Goal: Task Accomplishment & Management: Manage account settings

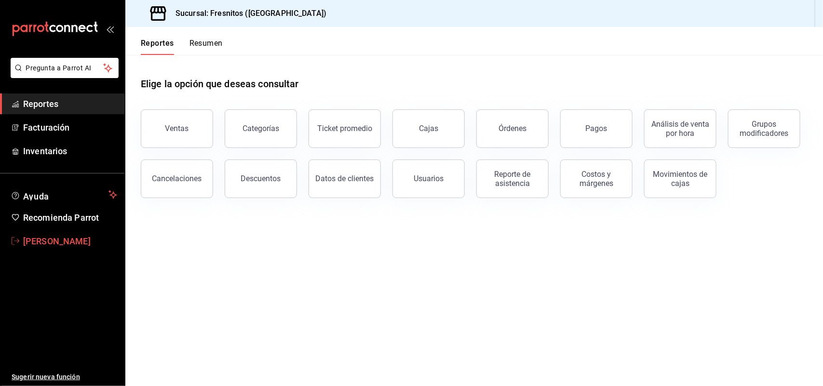
click at [46, 239] on span "[PERSON_NAME]" at bounding box center [70, 241] width 94 height 13
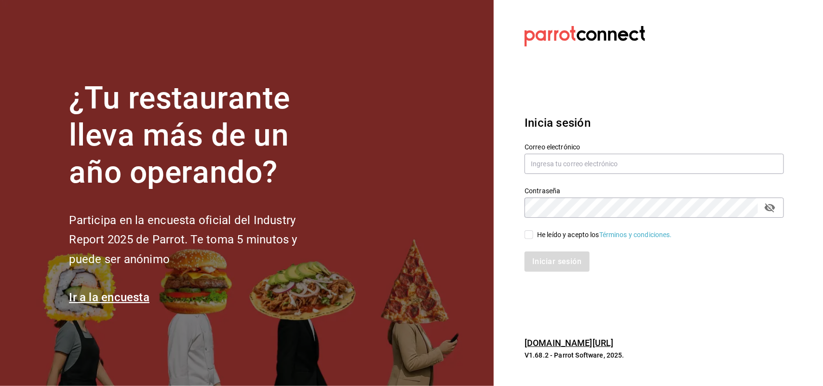
click at [621, 153] on div "Correo electrónico" at bounding box center [654, 159] width 259 height 32
click at [618, 164] on input "text" at bounding box center [654, 164] width 259 height 20
type input "[PERSON_NAME][EMAIL_ADDRESS][DOMAIN_NAME]"
click at [533, 240] on div "Iniciar sesión" at bounding box center [648, 256] width 271 height 32
click at [529, 233] on input "He leído y acepto los Términos y condiciones." at bounding box center [529, 235] width 9 height 9
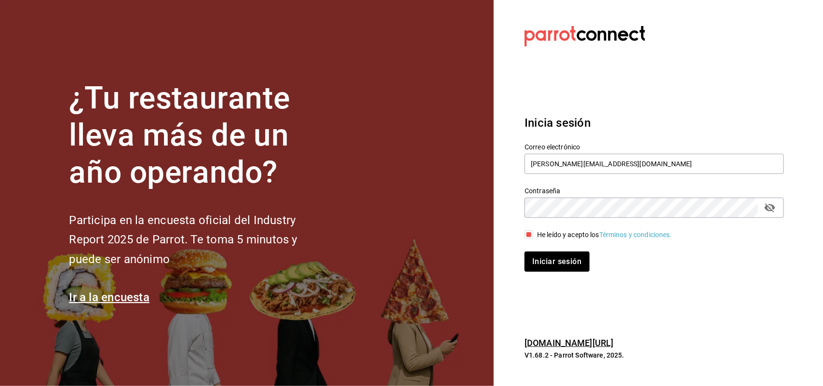
click at [529, 233] on input "He leído y acepto los Términos y condiciones." at bounding box center [529, 235] width 9 height 9
click at [528, 232] on input "He leído y acepto los Términos y condiciones." at bounding box center [529, 235] width 9 height 9
checkbox input "true"
click at [535, 257] on button "Iniciar sesión" at bounding box center [558, 262] width 66 height 20
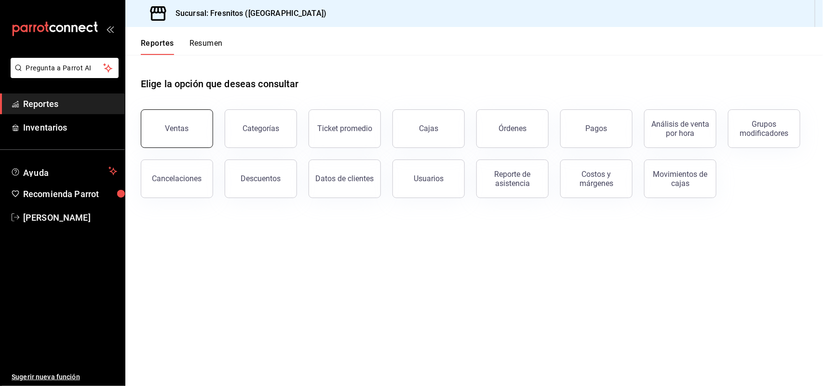
click at [170, 127] on div "Ventas" at bounding box center [177, 128] width 24 height 9
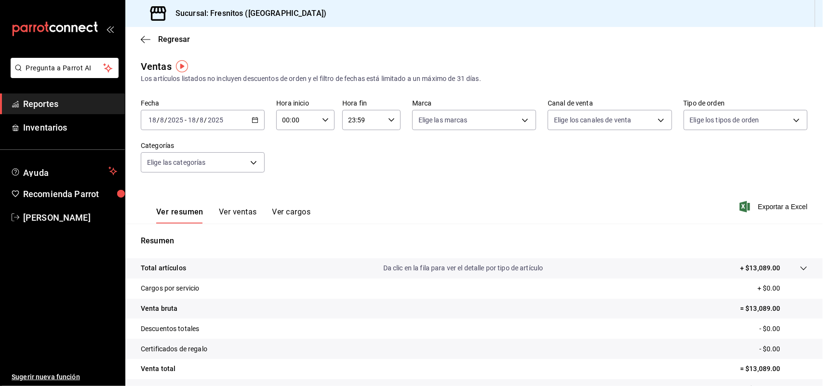
click at [256, 121] on \(Stroke\) "button" at bounding box center [255, 120] width 6 height 5
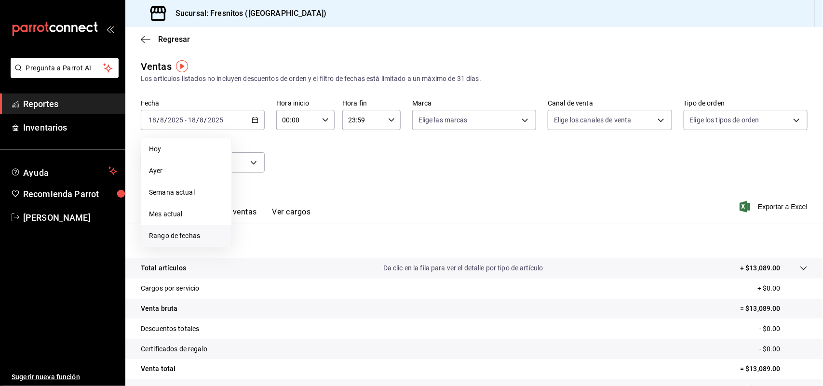
click at [209, 243] on li "Rango de fechas" at bounding box center [186, 236] width 90 height 22
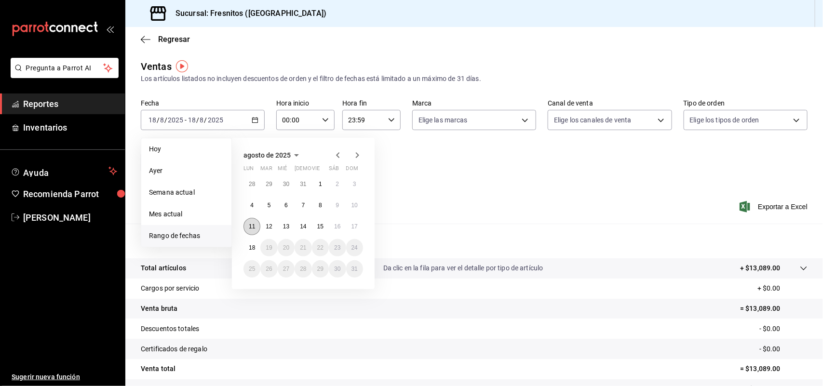
click at [251, 225] on abbr "11" at bounding box center [252, 226] width 6 height 7
click at [354, 226] on abbr "17" at bounding box center [355, 226] width 6 height 7
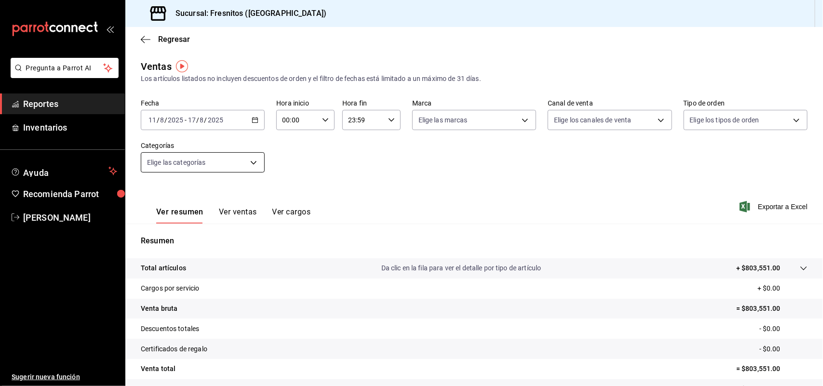
click at [253, 165] on body "Pregunta a Parrot AI Reportes Inventarios Ayuda Recomienda Parrot Adriana Lopez…" at bounding box center [411, 193] width 823 height 386
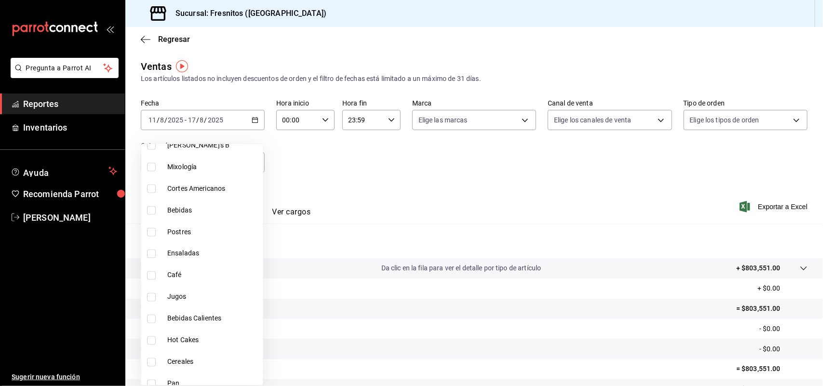
scroll to position [723, 0]
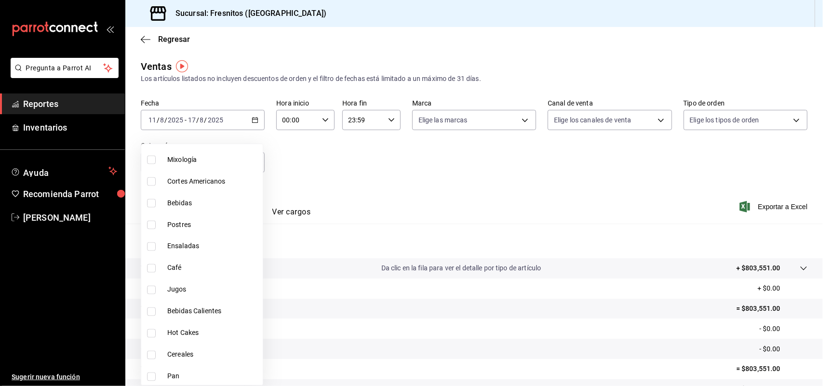
click at [153, 373] on input "checkbox" at bounding box center [151, 377] width 9 height 9
checkbox input "true"
type input "71867573-ed60-4665-b377-e64b506cca6c"
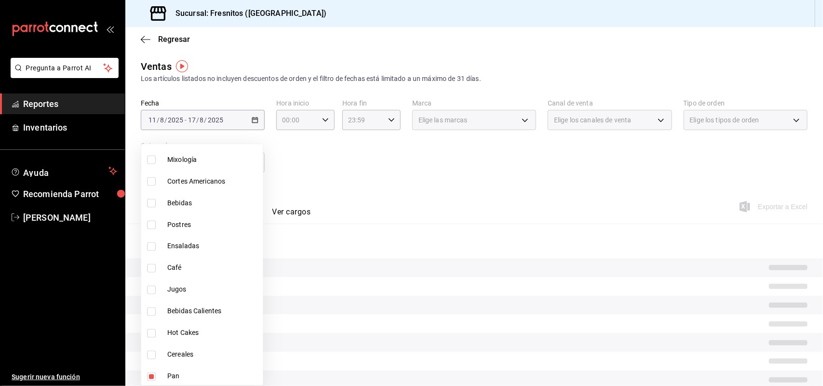
click at [300, 182] on div at bounding box center [411, 193] width 823 height 386
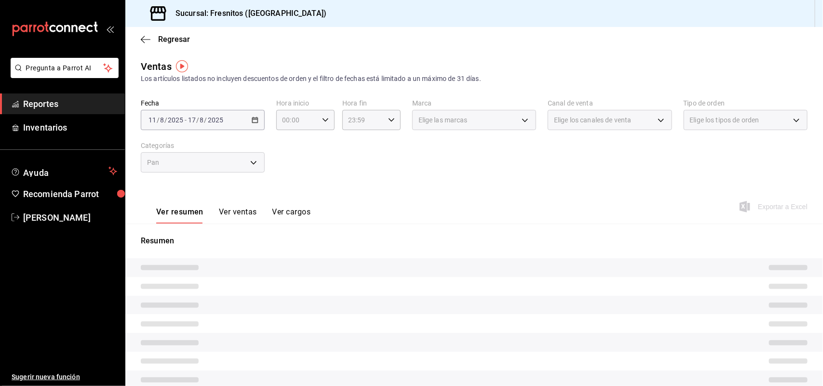
click at [242, 208] on button "Ver ventas" at bounding box center [238, 215] width 38 height 16
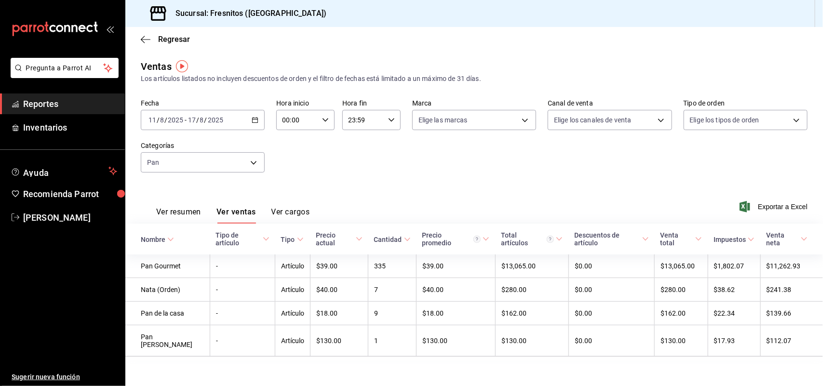
click at [50, 97] on span "Reportes" at bounding box center [70, 103] width 94 height 13
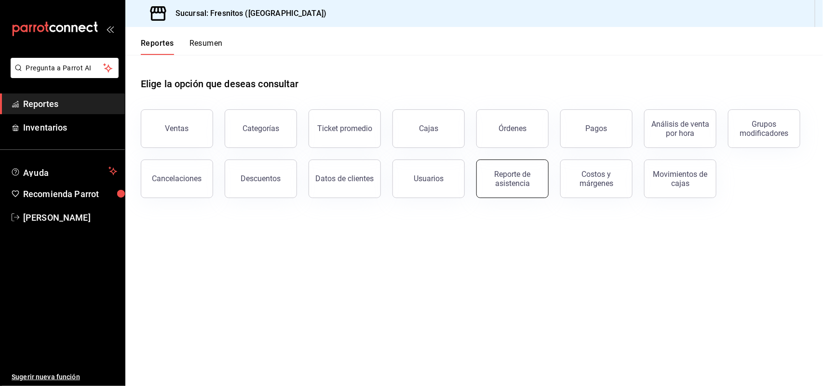
click at [510, 173] on div "Reporte de asistencia" at bounding box center [513, 179] width 60 height 18
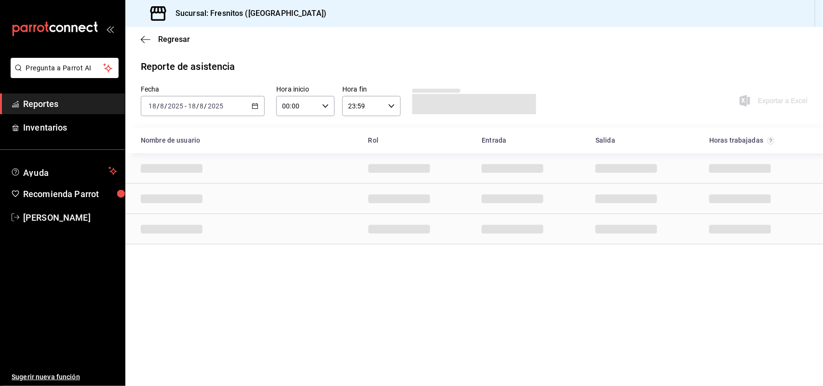
click at [255, 105] on icon "button" at bounding box center [255, 106] width 7 height 7
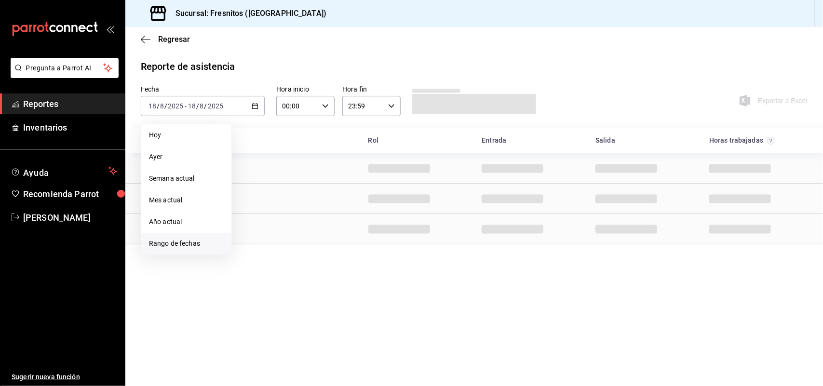
click at [174, 240] on span "Rango de fechas" at bounding box center [186, 244] width 75 height 10
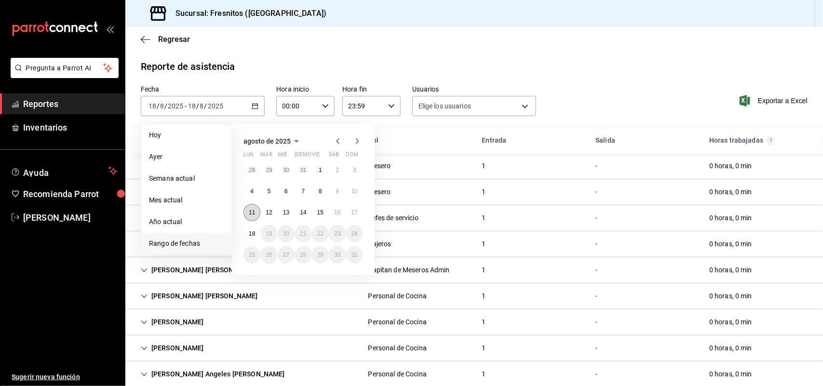
type input "abd8f7ad-022e-4708-9c73-6478ce942983,f5b0584e-410d-4ce4-92c0-fee07d9fc9b8,d35ff…"
click at [254, 213] on abbr "11" at bounding box center [252, 212] width 6 height 7
click at [357, 209] on abbr "17" at bounding box center [355, 212] width 6 height 7
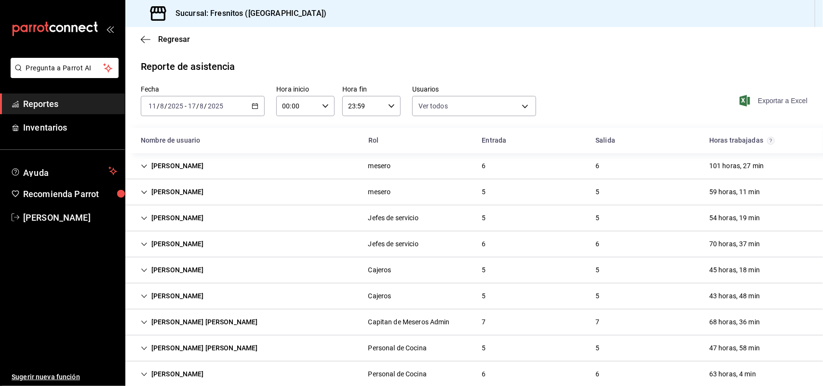
click at [756, 99] on span "Exportar a Excel" at bounding box center [775, 101] width 66 height 12
